Goal: Navigation & Orientation: Find specific page/section

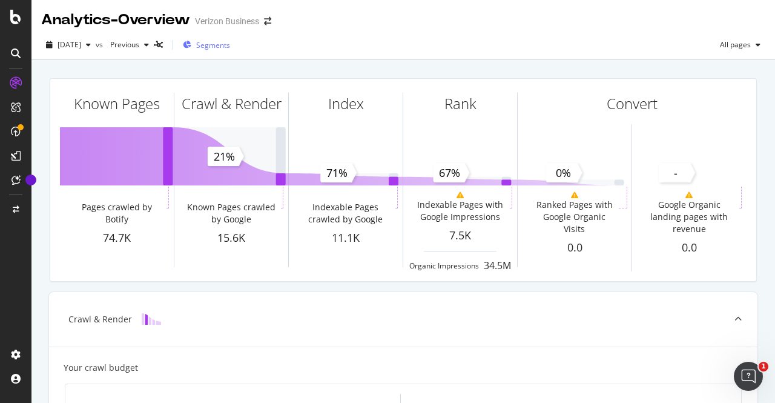
click at [230, 45] on span "Segments" at bounding box center [213, 45] width 34 height 10
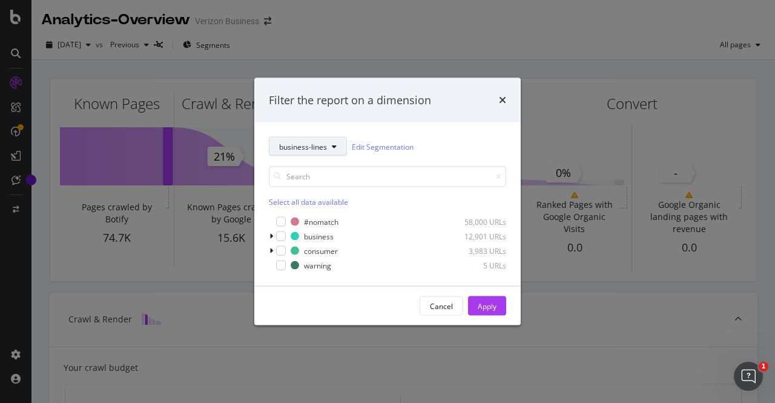
click at [300, 150] on span "business-lines" at bounding box center [303, 146] width 48 height 10
click at [505, 100] on icon "times" at bounding box center [502, 100] width 7 height 10
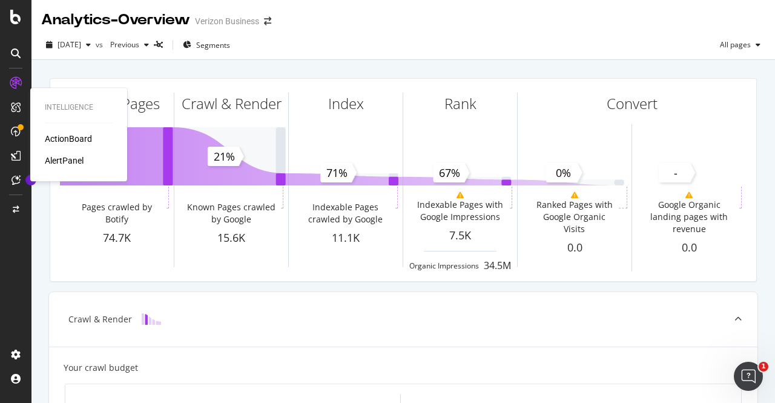
click at [70, 141] on div "ActionBoard" at bounding box center [68, 139] width 47 height 12
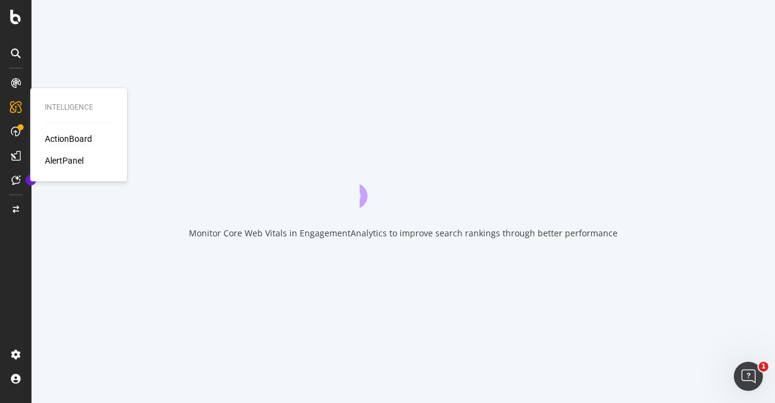
click at [70, 141] on div "ActionBoard" at bounding box center [68, 139] width 47 height 12
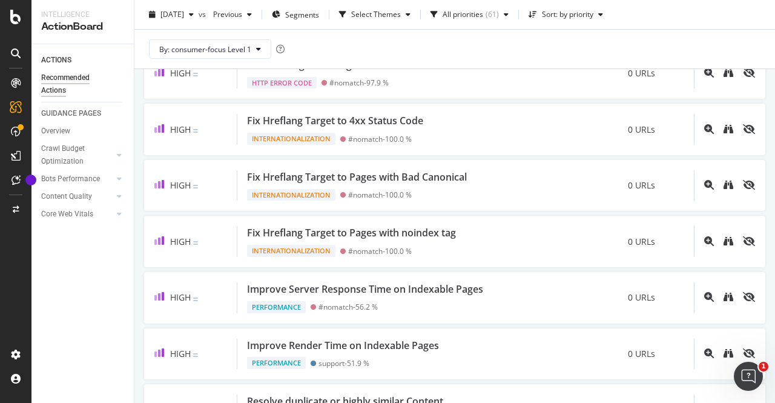
scroll to position [257, 0]
